Goal: Task Accomplishment & Management: Manage account settings

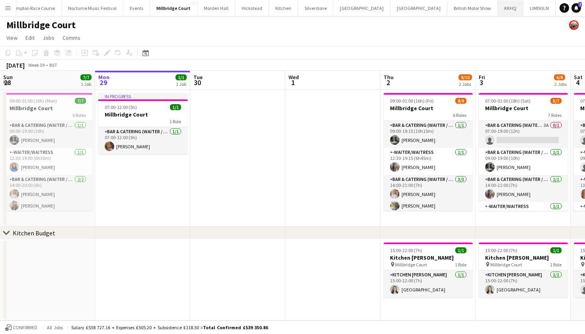
click at [498, 8] on button "KKHQ Close" at bounding box center [510, 8] width 25 height 16
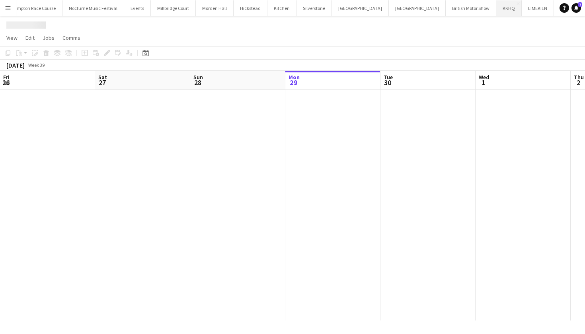
scroll to position [0, 190]
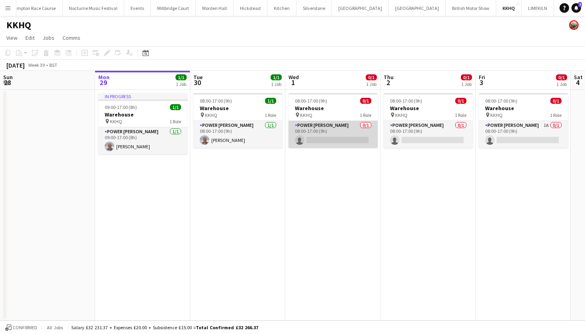
click at [340, 126] on app-card-role "Power [PERSON_NAME] 0/1 08:00-17:00 (9h) single-neutral-actions" at bounding box center [332, 134] width 89 height 27
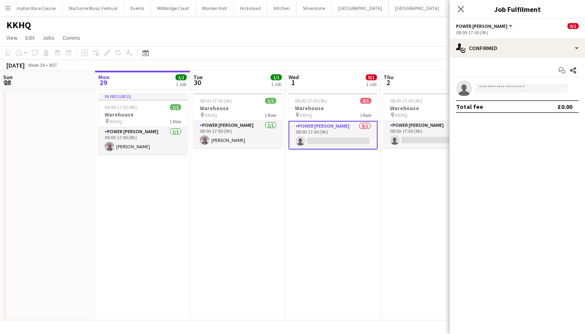
click at [379, 164] on app-date-cell "08:00-17:00 (9h) 0/1 Warehouse pin KKHQ 1 Role Power [PERSON_NAME] 0/1 08:00-17…" at bounding box center [332, 205] width 95 height 231
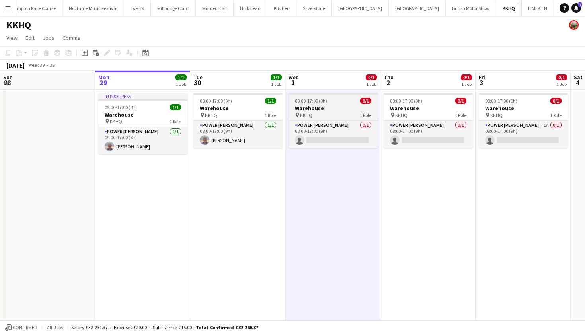
click at [337, 115] on div "pin KKHQ 1 Role" at bounding box center [332, 115] width 89 height 6
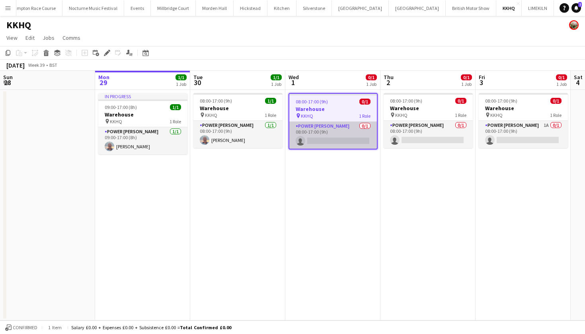
click at [359, 130] on app-card-role "Power [PERSON_NAME] 0/1 08:00-17:00 (9h) single-neutral-actions" at bounding box center [333, 135] width 88 height 27
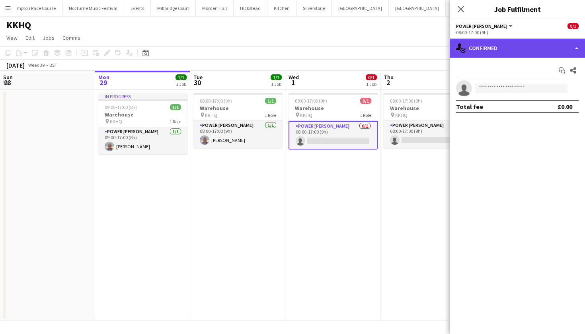
click at [491, 55] on div "single-neutral-actions-check-2 Confirmed" at bounding box center [517, 48] width 135 height 19
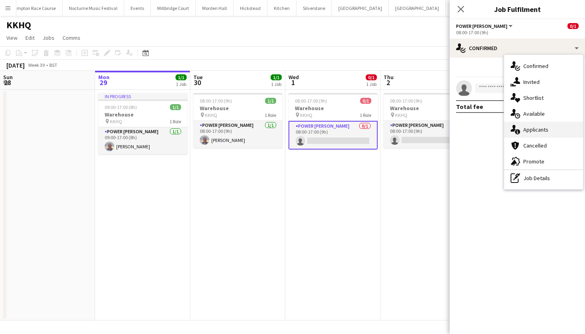
click at [532, 129] on span "Applicants" at bounding box center [535, 129] width 25 height 7
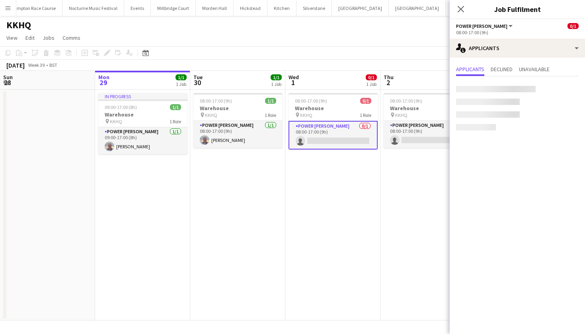
click at [376, 206] on app-date-cell "08:00-17:00 (9h) 0/1 Warehouse pin KKHQ 1 Role Power [PERSON_NAME] 0/1 08:00-17…" at bounding box center [332, 205] width 95 height 231
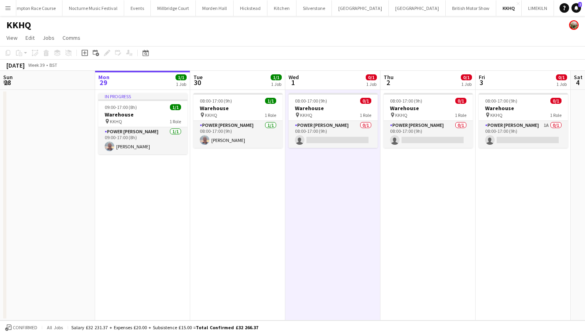
click at [5, 6] on app-icon "Menu" at bounding box center [8, 8] width 6 height 6
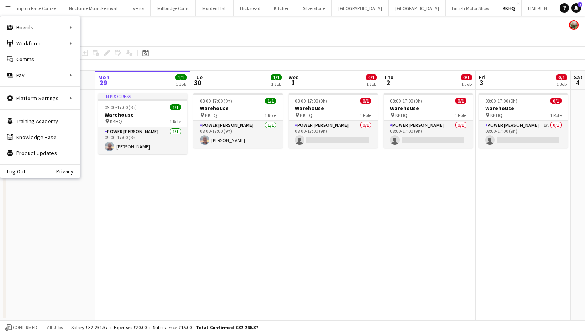
click at [397, 41] on app-page-menu "View Day view expanded Day view collapsed Month view Date picker Jump to [DATE]…" at bounding box center [292, 38] width 585 height 15
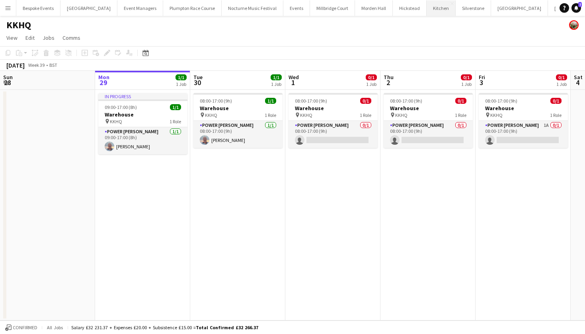
scroll to position [0, 0]
click at [193, 8] on button "Plumpton Race Course Close" at bounding box center [192, 8] width 58 height 16
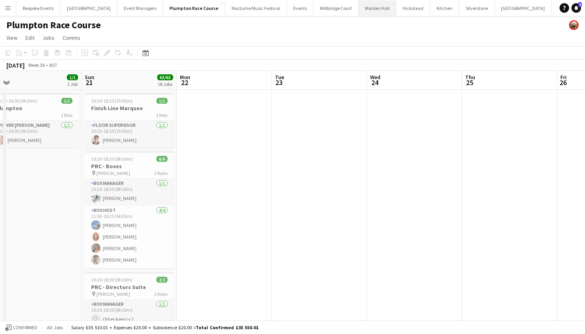
click at [358, 4] on button "[GEOGRAPHIC_DATA] Close" at bounding box center [377, 8] width 38 height 16
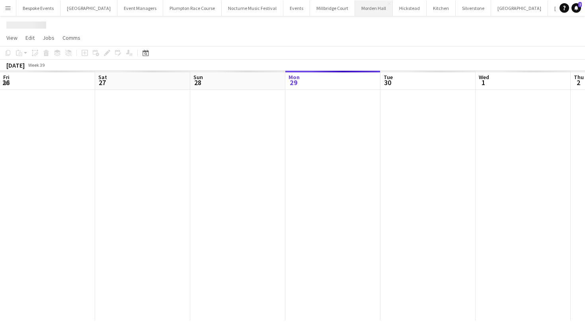
scroll to position [0, 190]
